Goal: Book appointment/travel/reservation

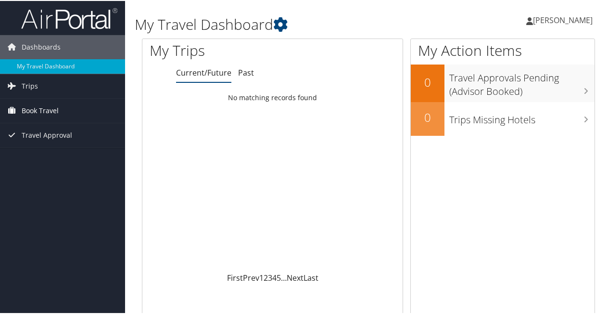
click at [38, 109] on span "Book Travel" at bounding box center [40, 110] width 37 height 24
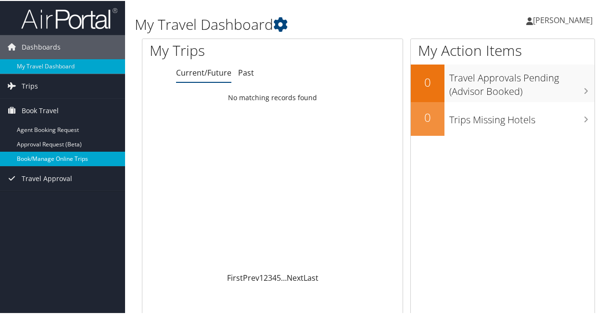
click at [43, 158] on link "Book/Manage Online Trips" at bounding box center [62, 158] width 125 height 14
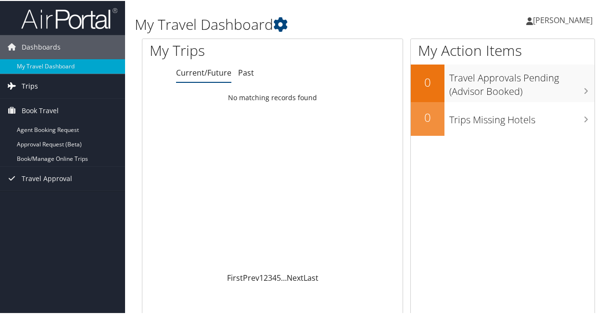
click at [45, 79] on link "Trips" at bounding box center [62, 85] width 125 height 24
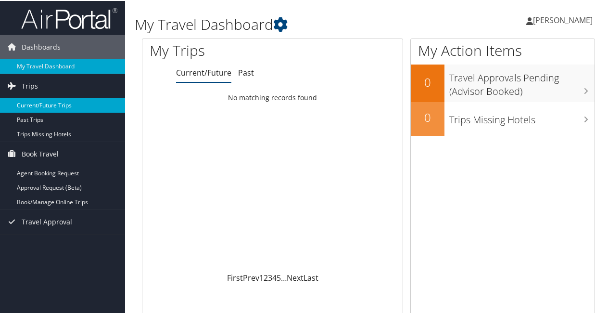
click at [43, 102] on link "Current/Future Trips" at bounding box center [62, 104] width 125 height 14
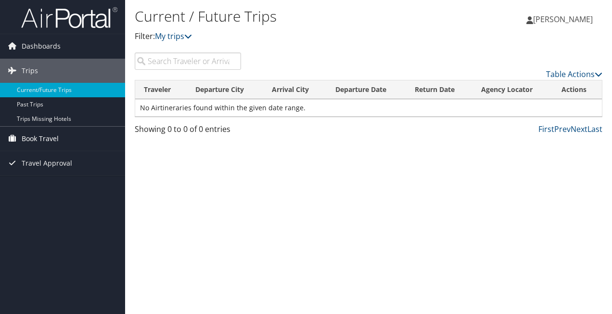
click at [44, 136] on span "Book Travel" at bounding box center [40, 138] width 37 height 24
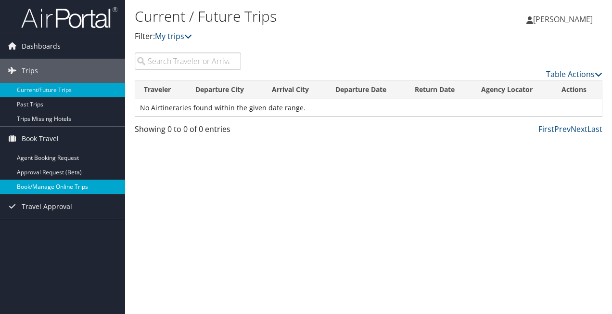
click at [39, 183] on link "Book/Manage Online Trips" at bounding box center [62, 186] width 125 height 14
